Goal: Task Accomplishment & Management: Use online tool/utility

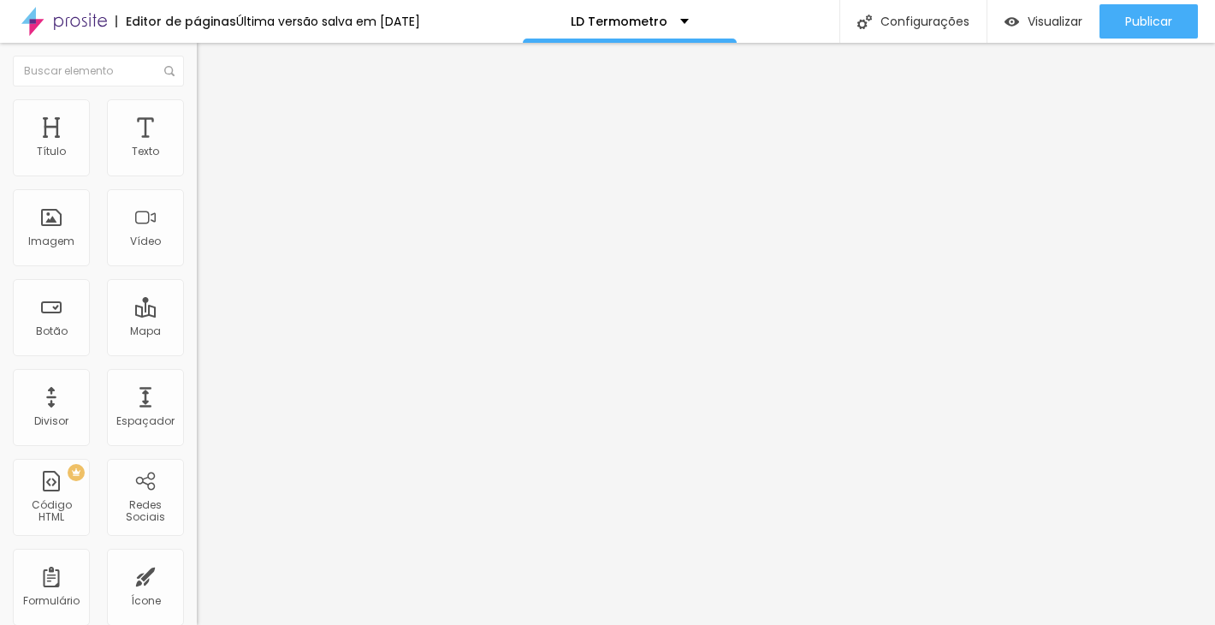
click at [197, 149] on div "593 caracteres" at bounding box center [295, 138] width 197 height 22
click at [197, 147] on img at bounding box center [202, 142] width 10 height 10
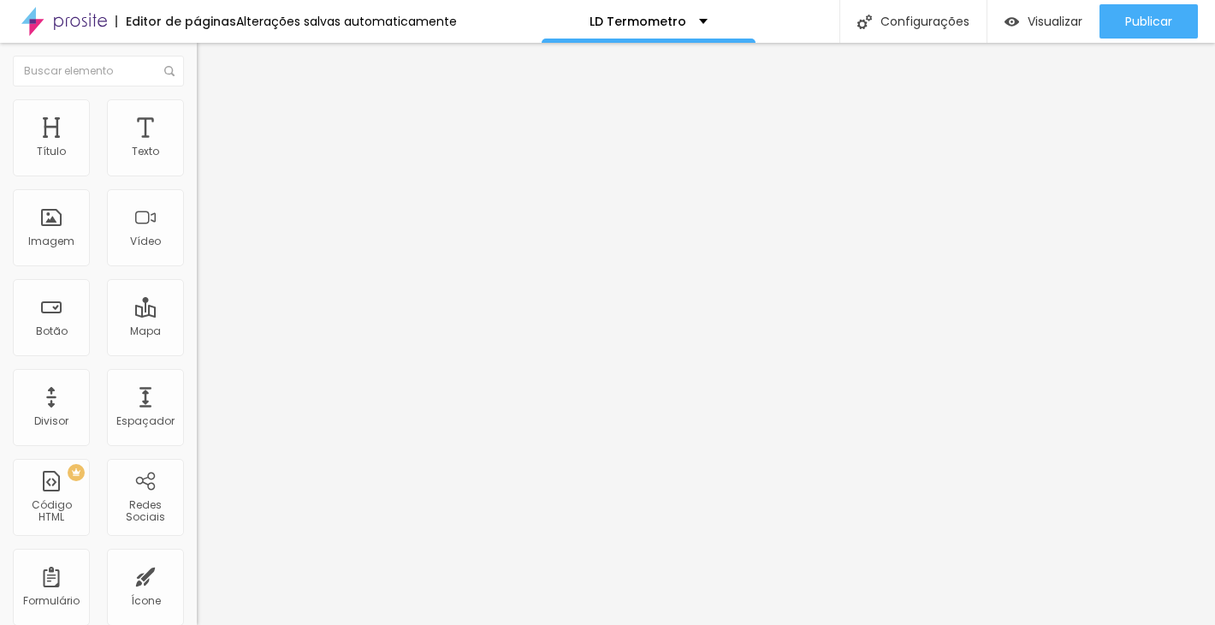
click at [197, 149] on div "691 caracteres" at bounding box center [295, 138] width 197 height 22
click at [197, 147] on img at bounding box center [202, 142] width 10 height 10
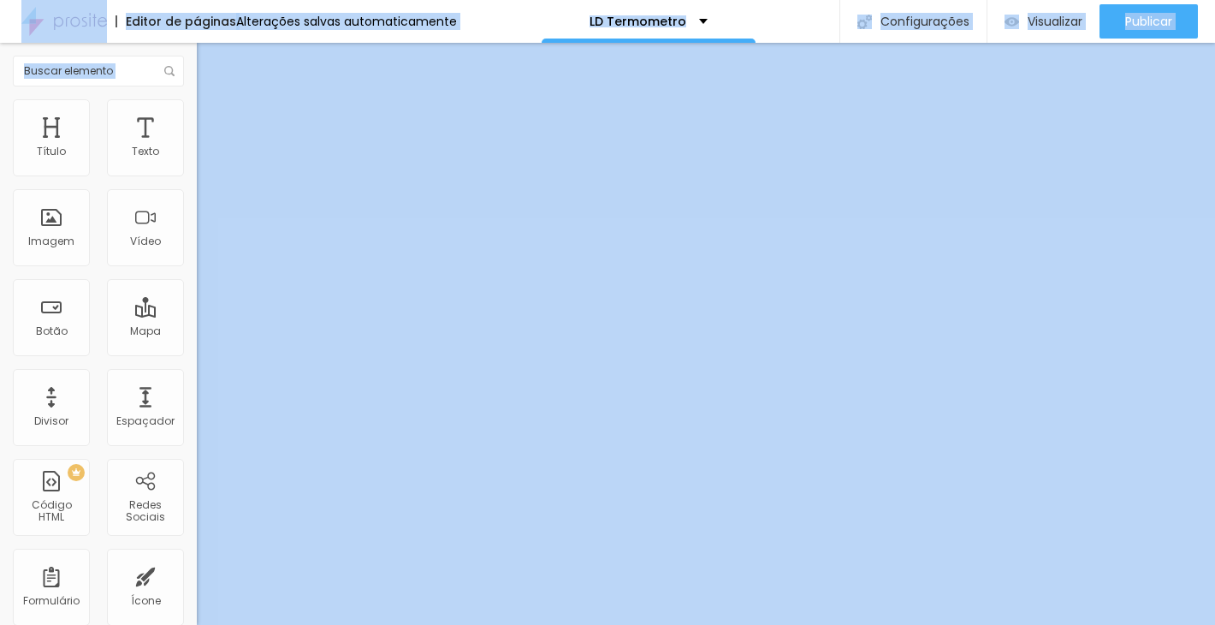
copy body "Editor de páginas Alterações salvas automaticamente LD Termometro Configurações…"
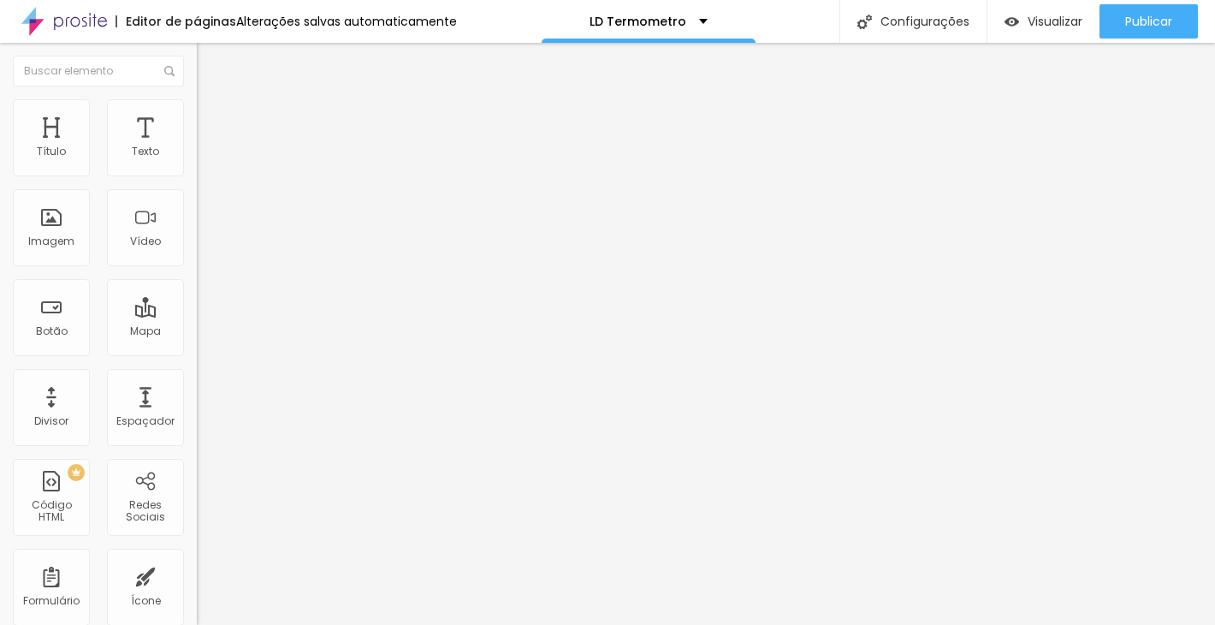
drag, startPoint x: 632, startPoint y: 325, endPoint x: 311, endPoint y: 95, distance: 394.2
drag, startPoint x: 386, startPoint y: 402, endPoint x: 302, endPoint y: 91, distance: 322.6
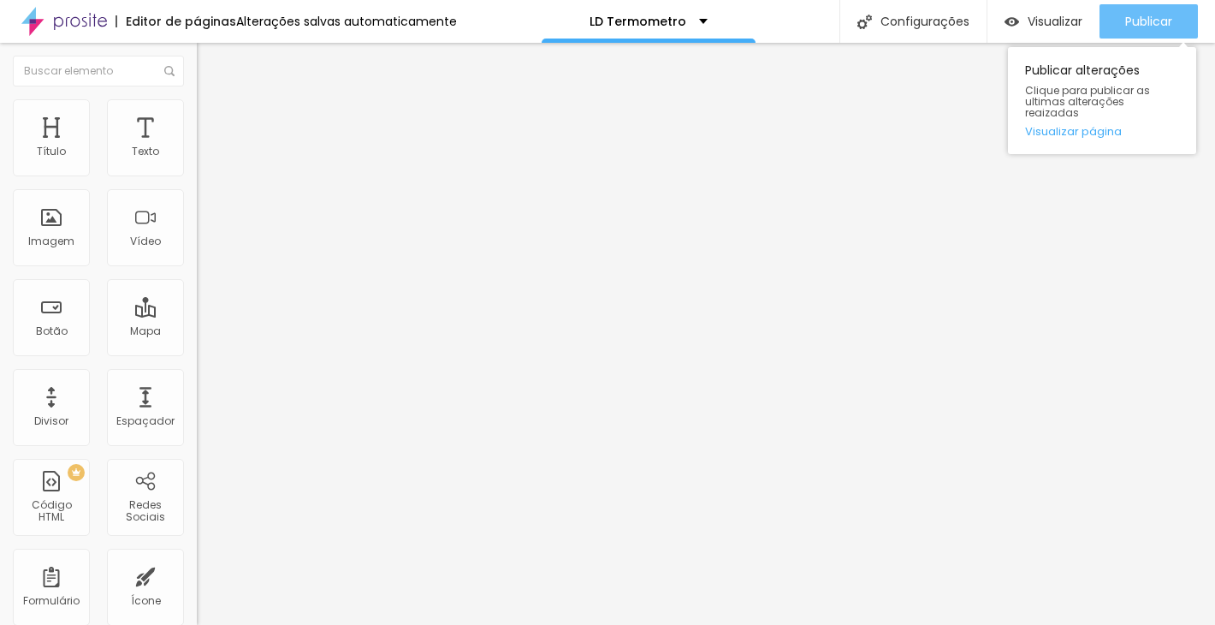
click at [1154, 15] on span "Publicar" at bounding box center [1148, 22] width 47 height 14
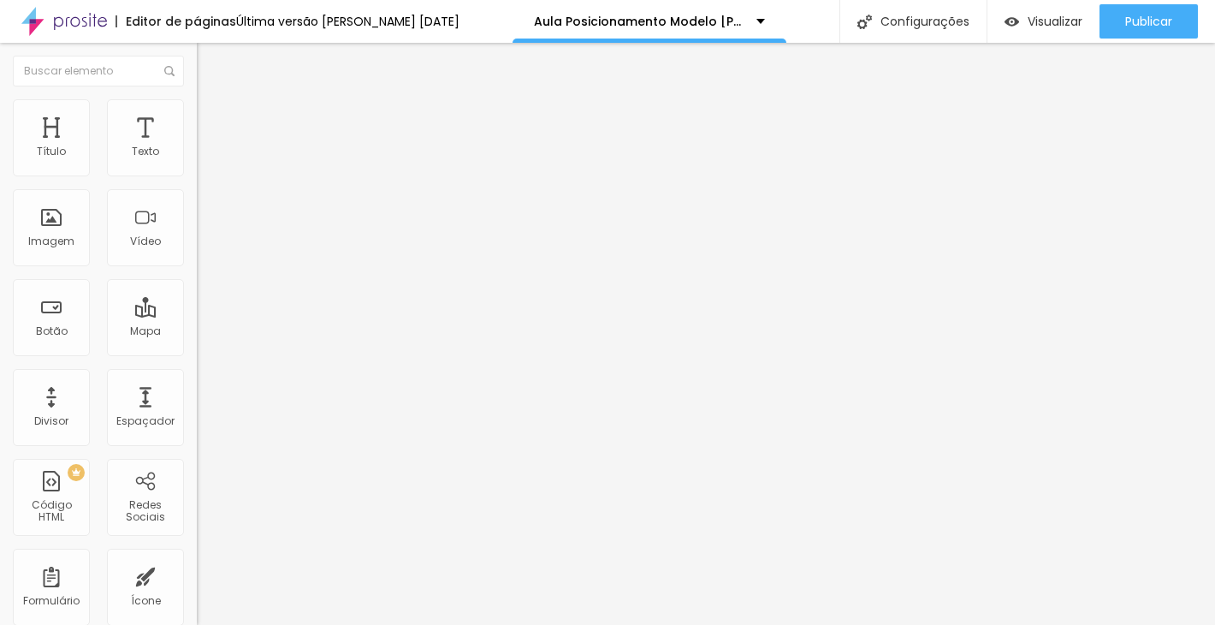
click at [377, 193] on div at bounding box center [385, 251] width 17 height 204
click at [197, 147] on img at bounding box center [202, 142] width 10 height 10
drag, startPoint x: 368, startPoint y: 294, endPoint x: 276, endPoint y: 80, distance: 231.9
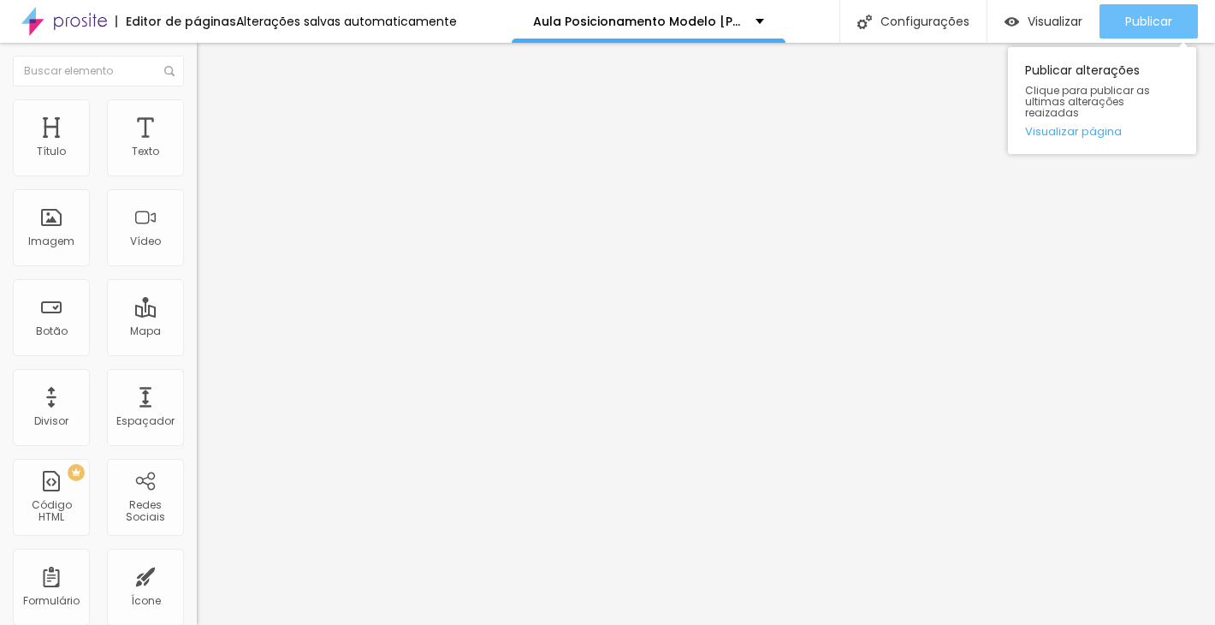
click at [1153, 19] on span "Publicar" at bounding box center [1148, 22] width 47 height 14
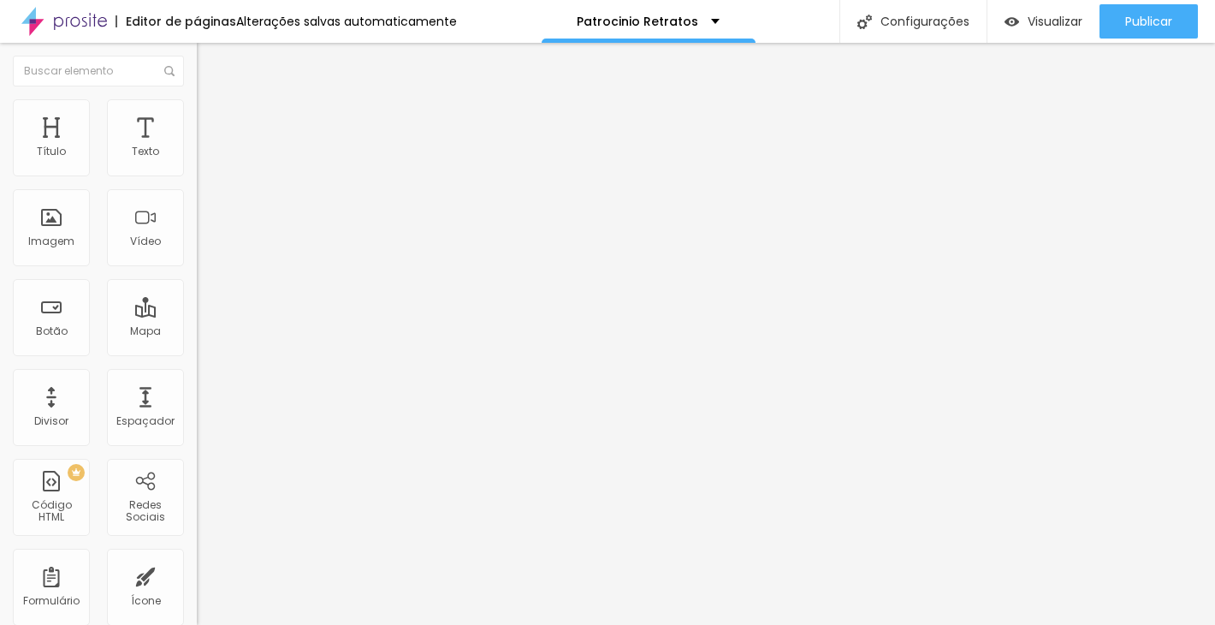
click at [197, 147] on img at bounding box center [202, 142] width 10 height 10
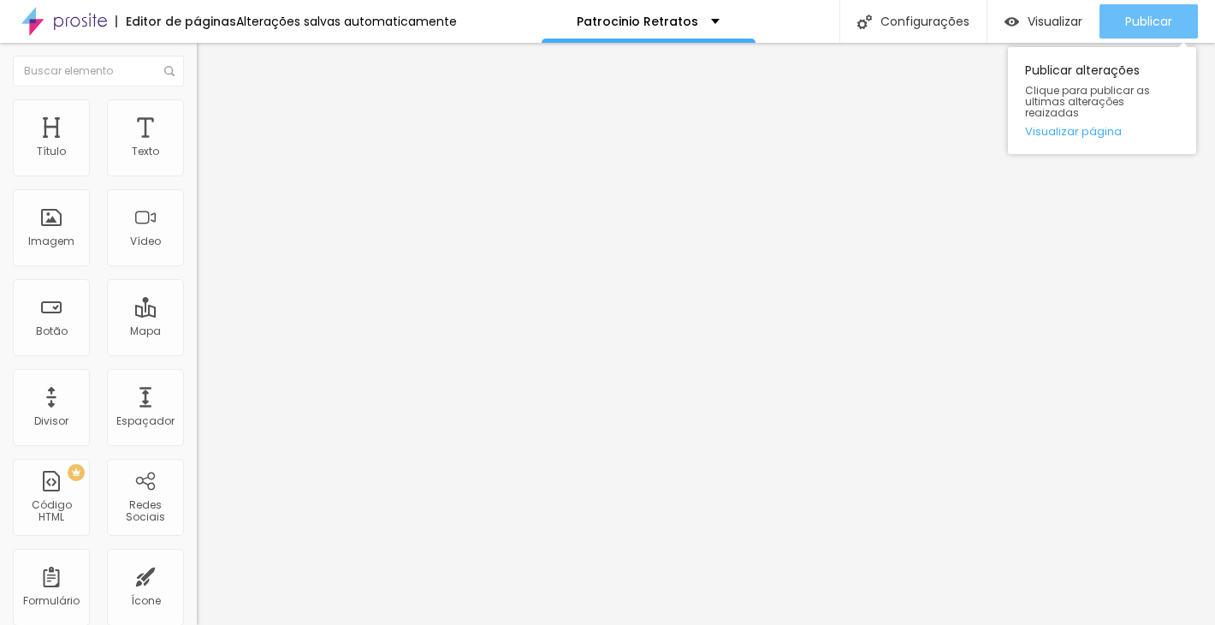
click at [1131, 28] on span "Publicar" at bounding box center [1148, 22] width 47 height 14
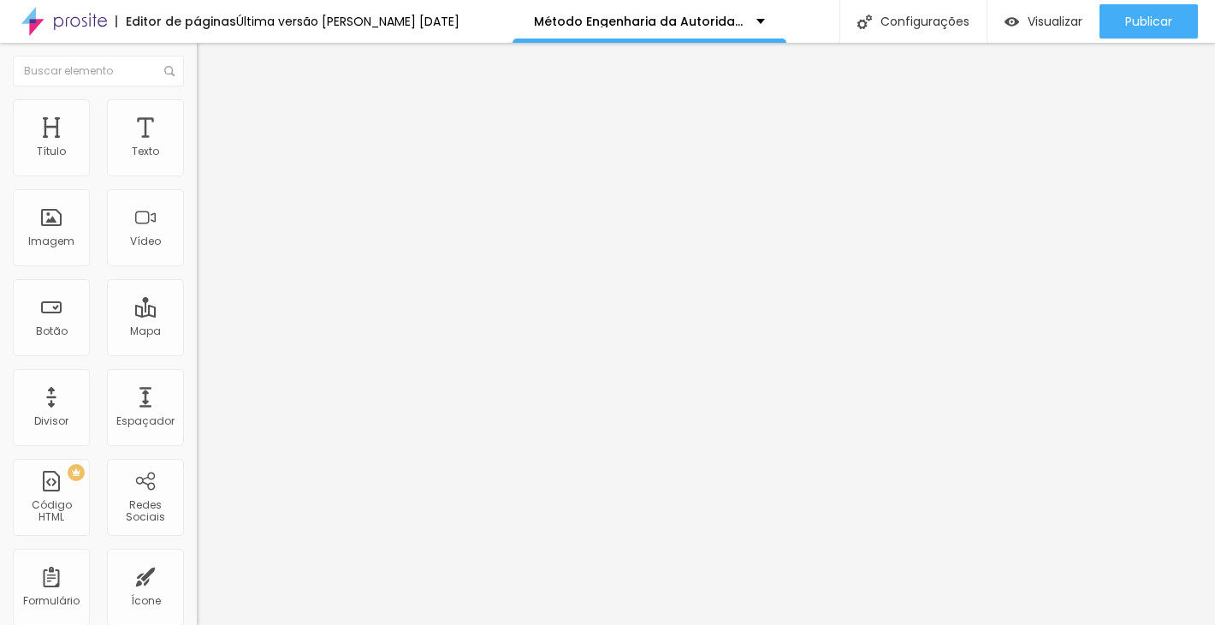
click at [197, 147] on img at bounding box center [202, 142] width 10 height 10
drag, startPoint x: 317, startPoint y: 292, endPoint x: 259, endPoint y: 84, distance: 215.9
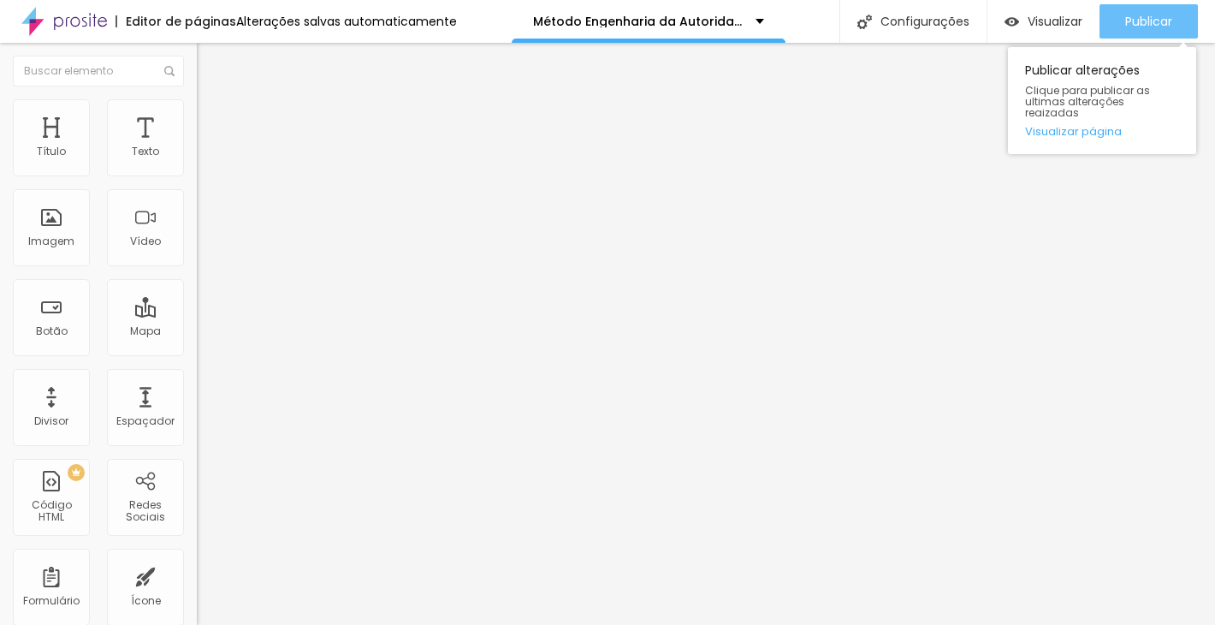
click at [1170, 28] on span "Publicar" at bounding box center [1148, 22] width 47 height 14
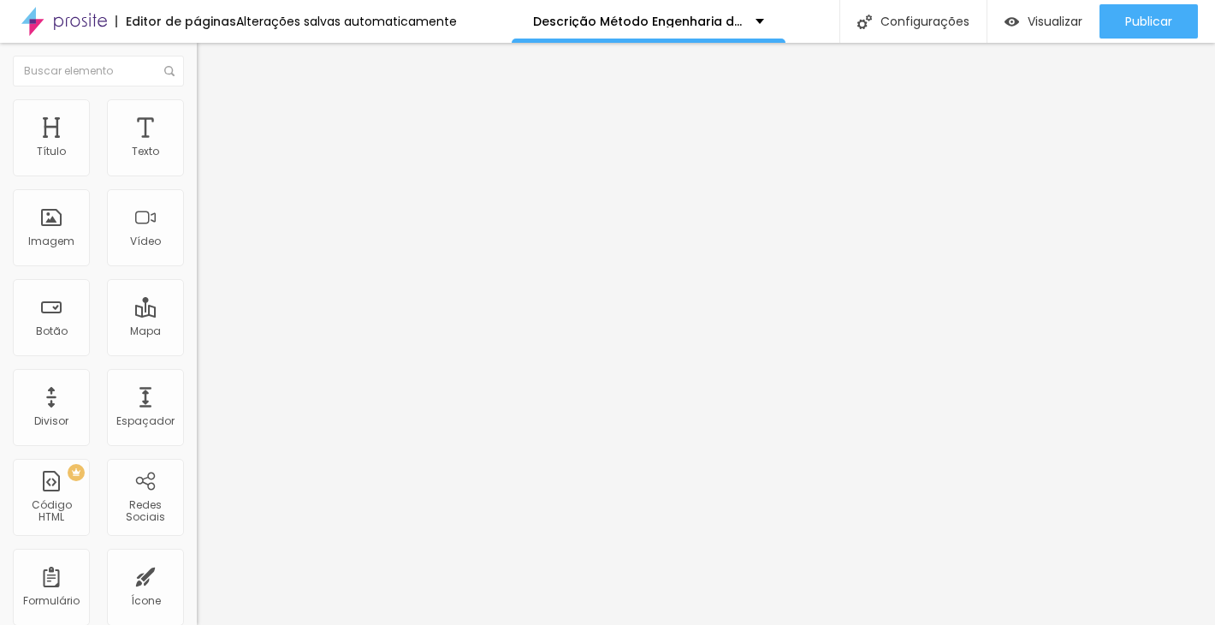
click at [197, 149] on div at bounding box center [295, 143] width 197 height 12
drag, startPoint x: 353, startPoint y: 383, endPoint x: 287, endPoint y: 55, distance: 334.5
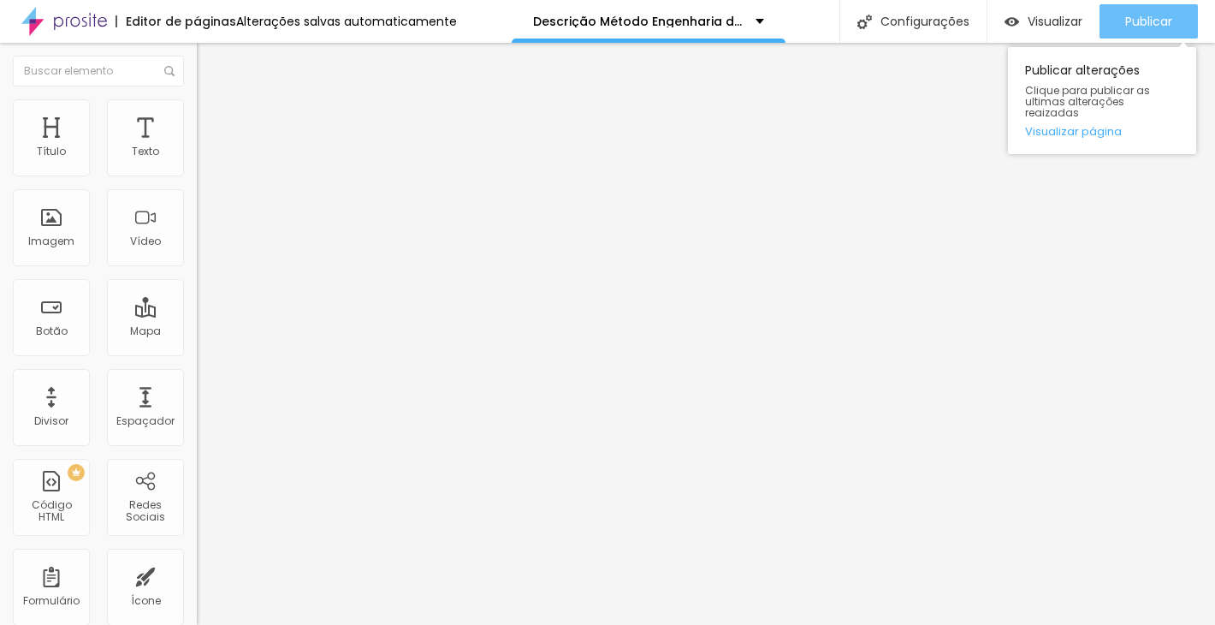
click at [1182, 18] on button "Publicar" at bounding box center [1149, 21] width 98 height 34
